Goal: Task Accomplishment & Management: Manage account settings

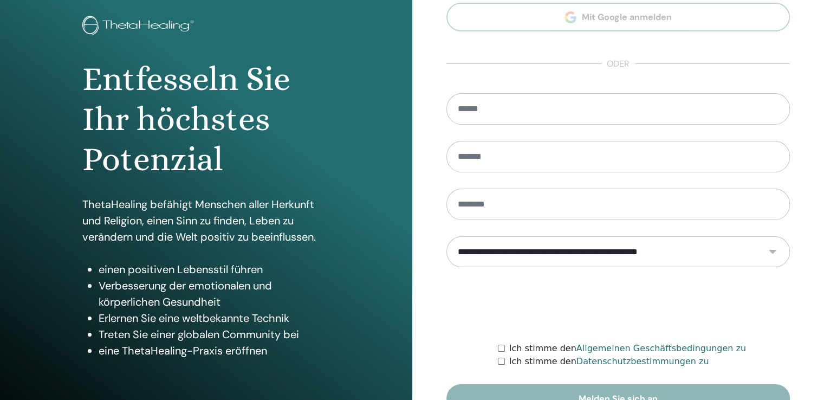
scroll to position [120, 0]
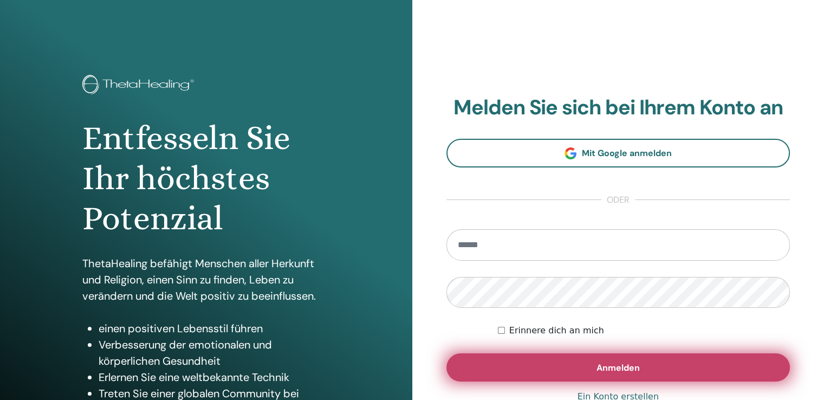
type input "**********"
click at [622, 368] on font "Anmelden" at bounding box center [617, 367] width 43 height 11
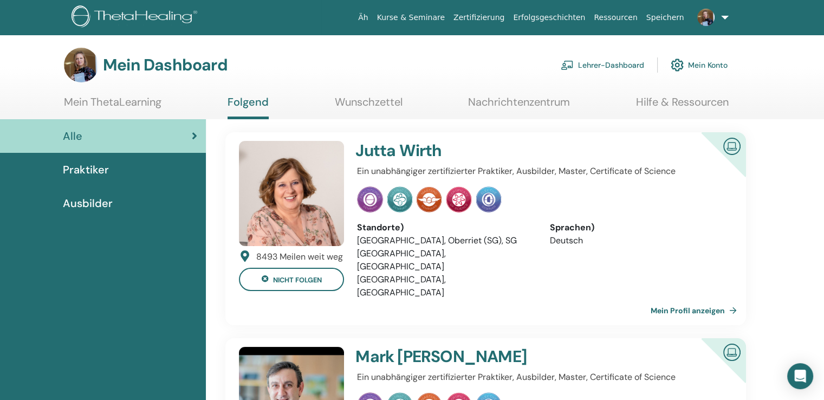
click at [596, 65] on font "Lehrer-Dashboard" at bounding box center [611, 66] width 66 height 10
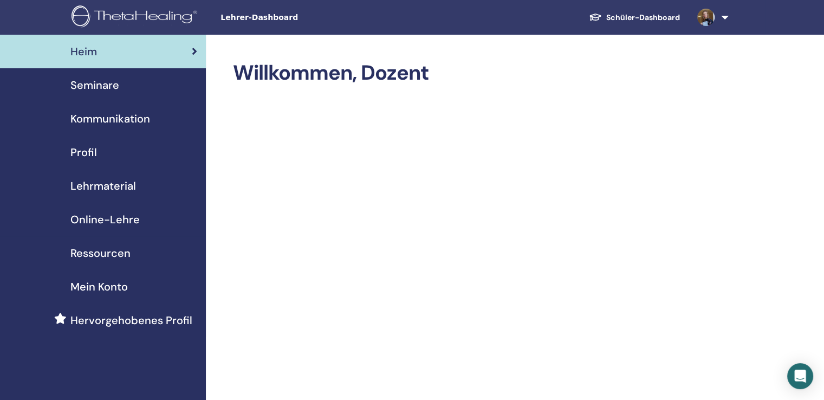
click at [110, 86] on font "Seminare" at bounding box center [94, 85] width 49 height 14
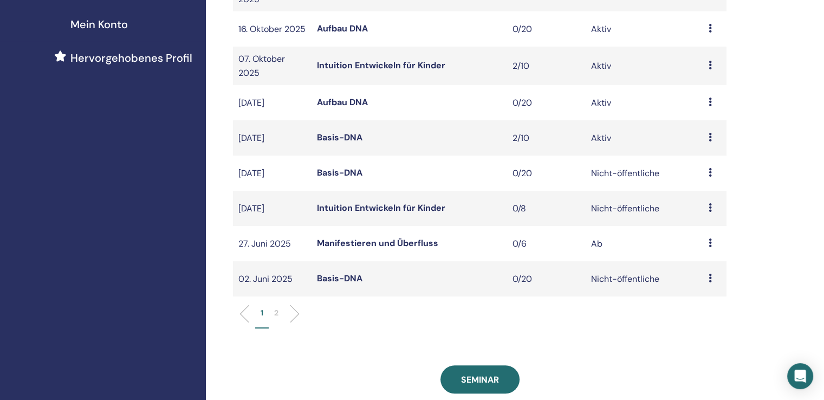
scroll to position [271, 0]
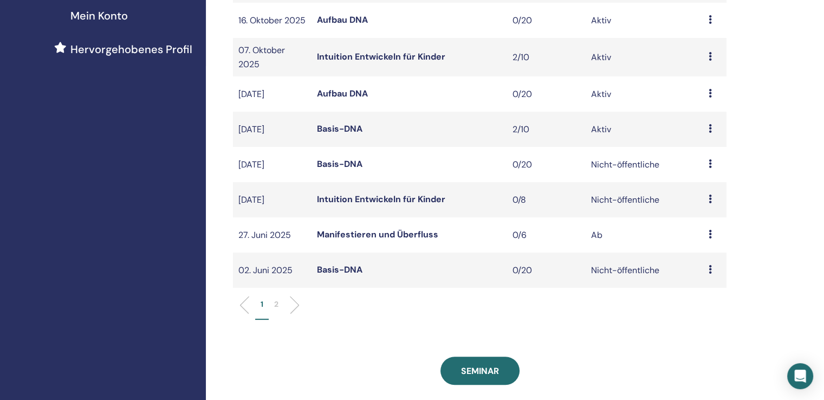
click at [334, 134] on font "Basis-DNA" at bounding box center [340, 128] width 46 height 11
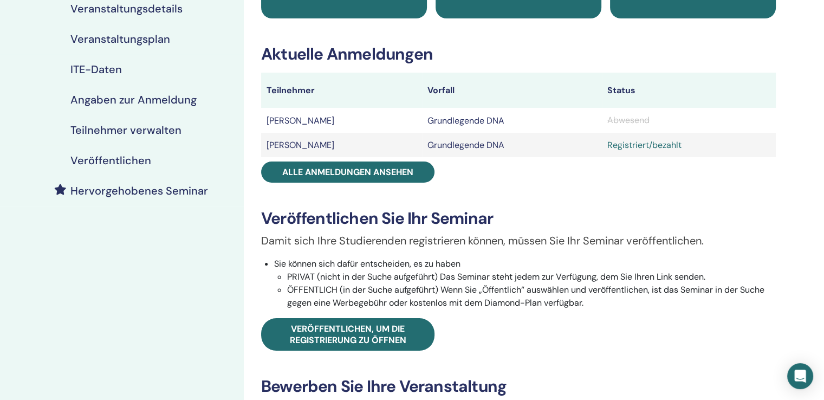
scroll to position [163, 0]
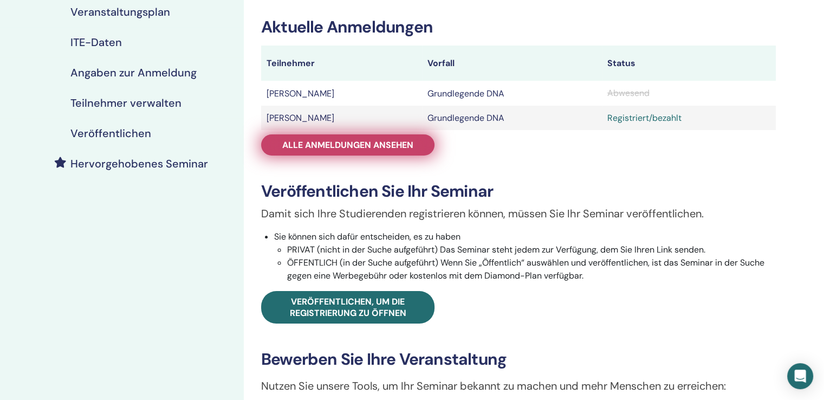
click at [388, 149] on font "Alle Anmeldungen ansehen" at bounding box center [347, 144] width 131 height 11
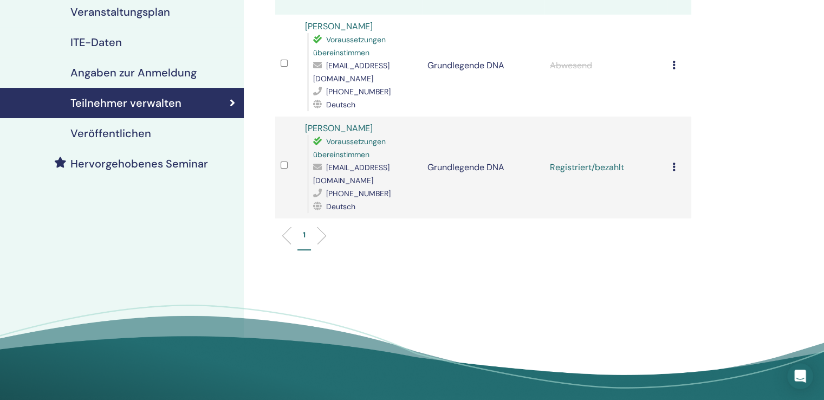
click at [673, 163] on icon at bounding box center [673, 167] width 3 height 9
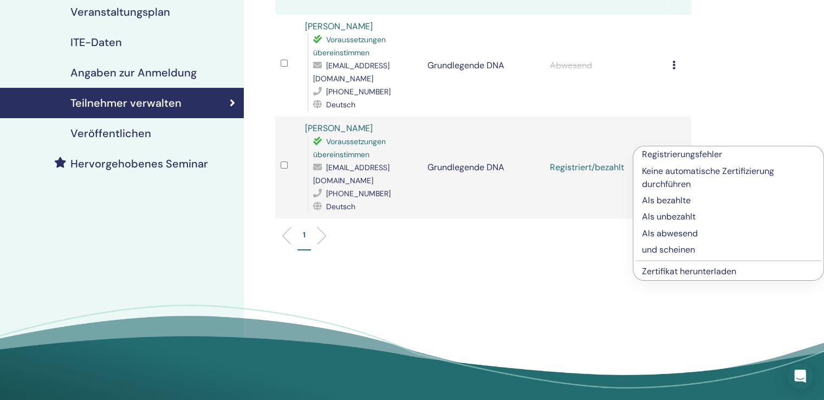
click at [680, 274] on font "Zertifikat herunterladen" at bounding box center [689, 270] width 94 height 11
